Goal: Task Accomplishment & Management: Manage account settings

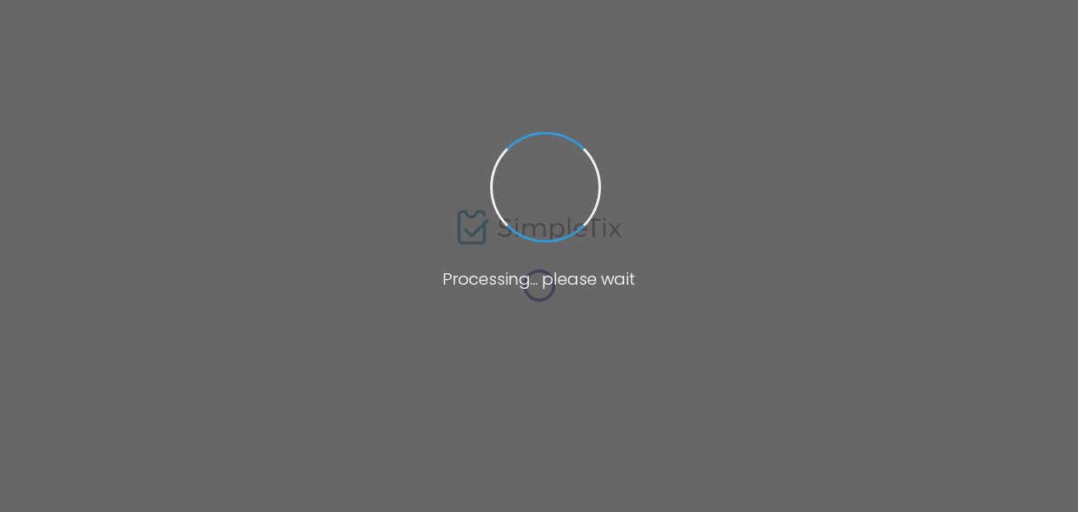
type input "[PHONE_NUMBER]"
